Goal: Find specific page/section: Find specific page/section

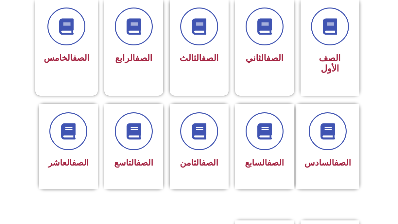
scroll to position [168, 0]
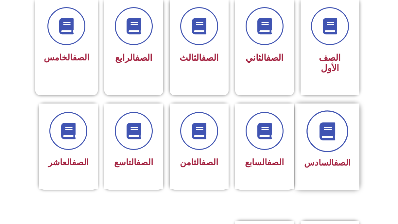
click at [333, 128] on icon at bounding box center [327, 131] width 18 height 18
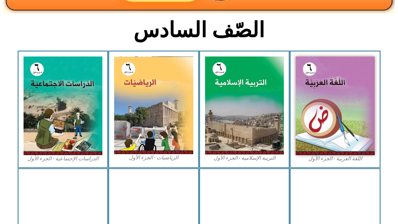
scroll to position [135, 0]
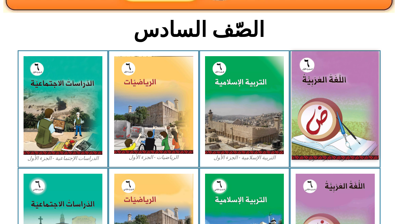
click at [317, 124] on img at bounding box center [335, 105] width 87 height 108
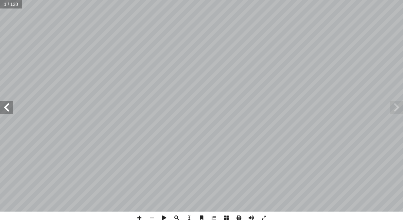
click at [8, 107] on span at bounding box center [6, 107] width 13 height 13
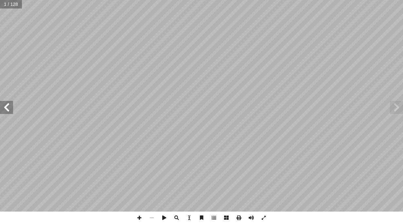
click at [8, 107] on span at bounding box center [6, 107] width 13 height 13
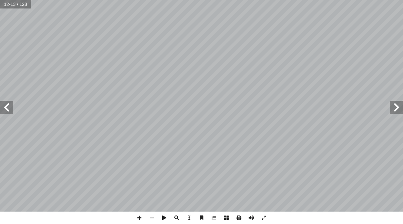
click at [8, 107] on span at bounding box center [6, 107] width 13 height 13
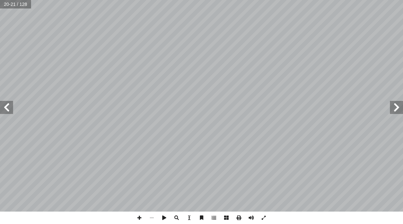
click at [8, 107] on span at bounding box center [6, 107] width 13 height 13
click at [8, 106] on span at bounding box center [6, 107] width 13 height 13
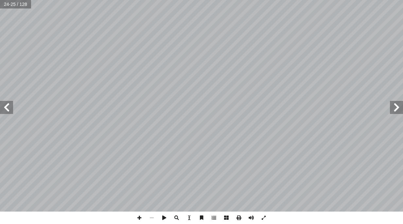
click at [8, 106] on span at bounding box center [6, 107] width 13 height 13
